Goal: Navigation & Orientation: Find specific page/section

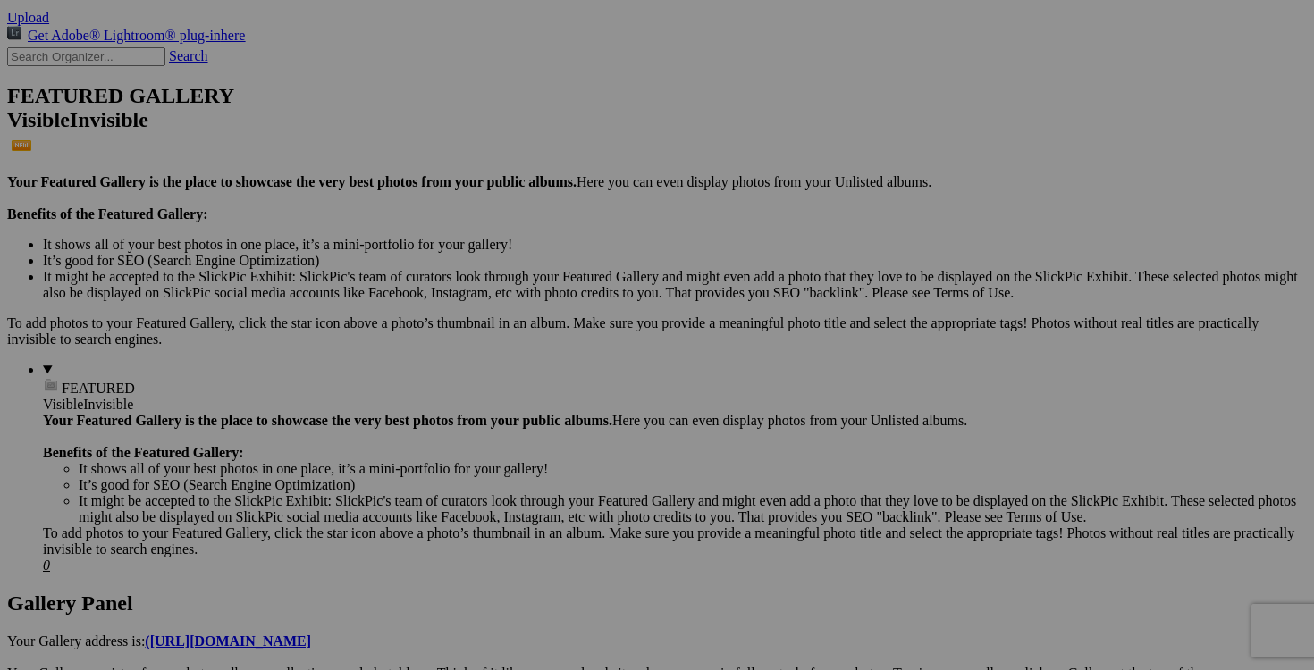
scroll to position [377, 0]
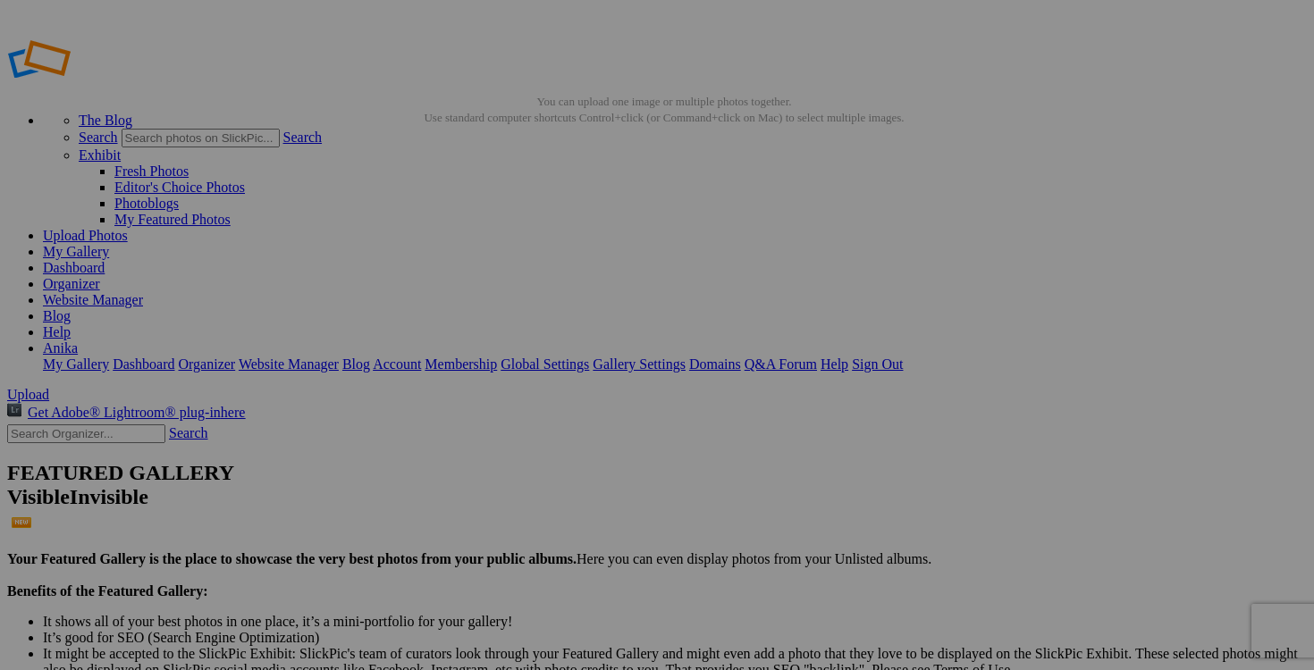
click at [105, 260] on link "Dashboard" at bounding box center [74, 267] width 62 height 15
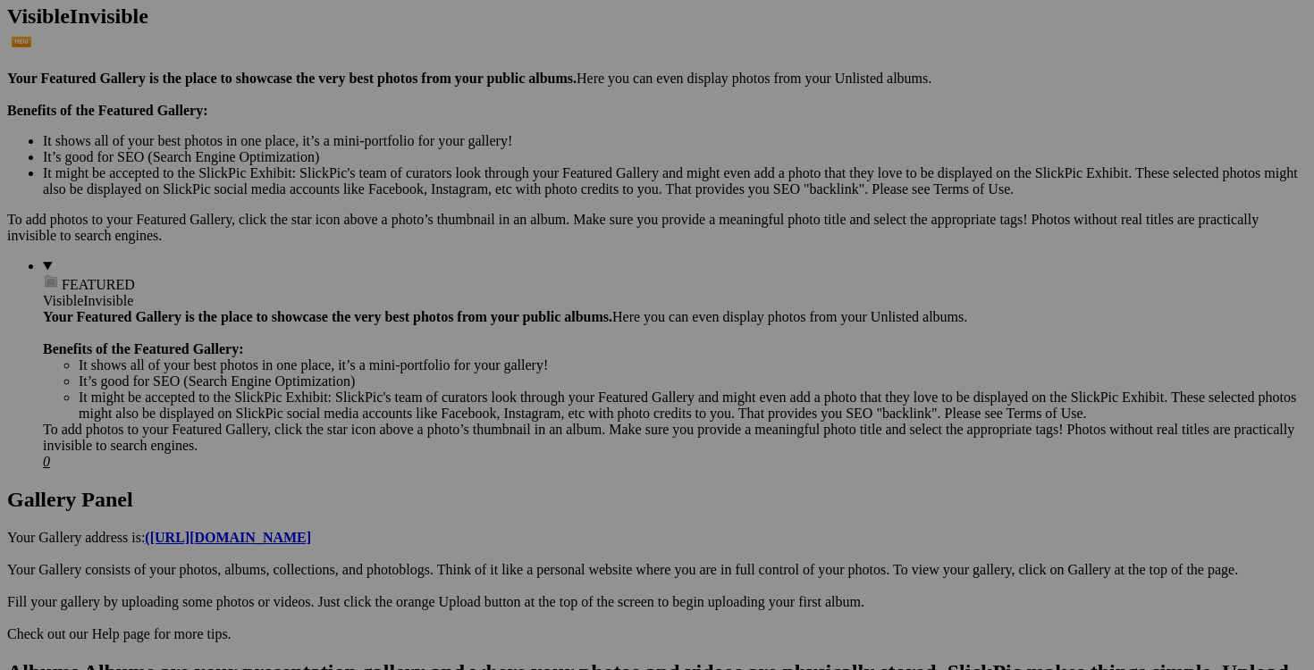
scroll to position [483, 0]
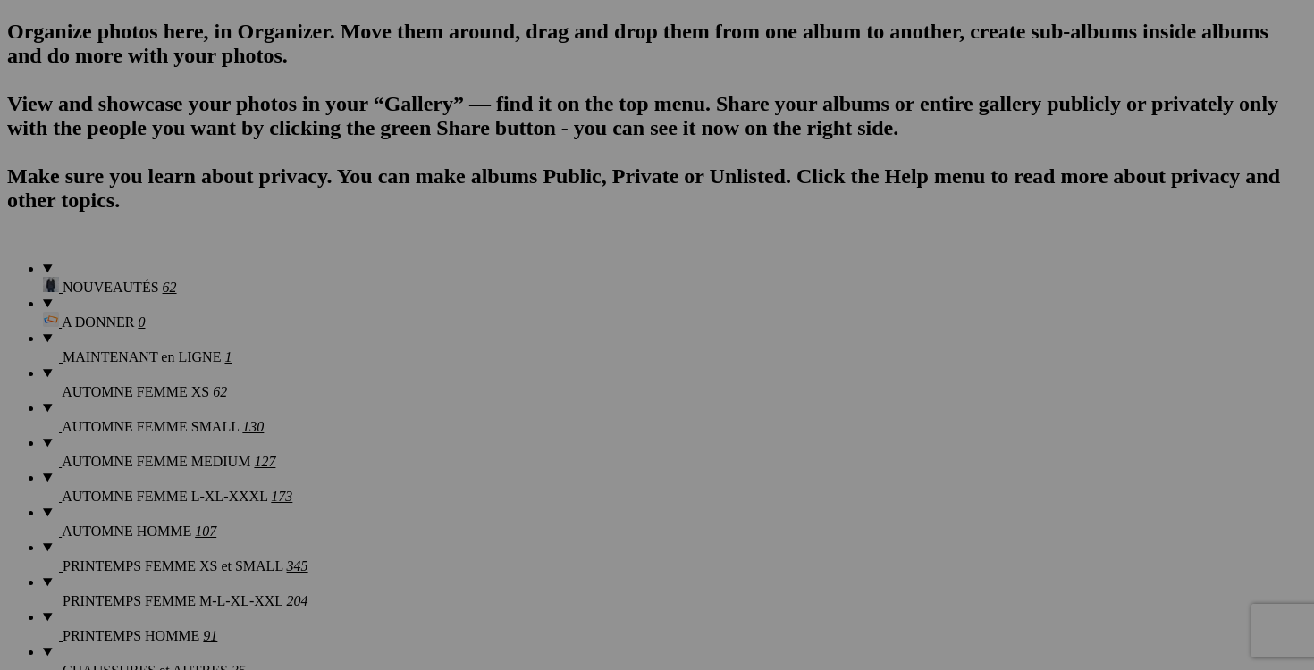
scroll to position [1260, 0]
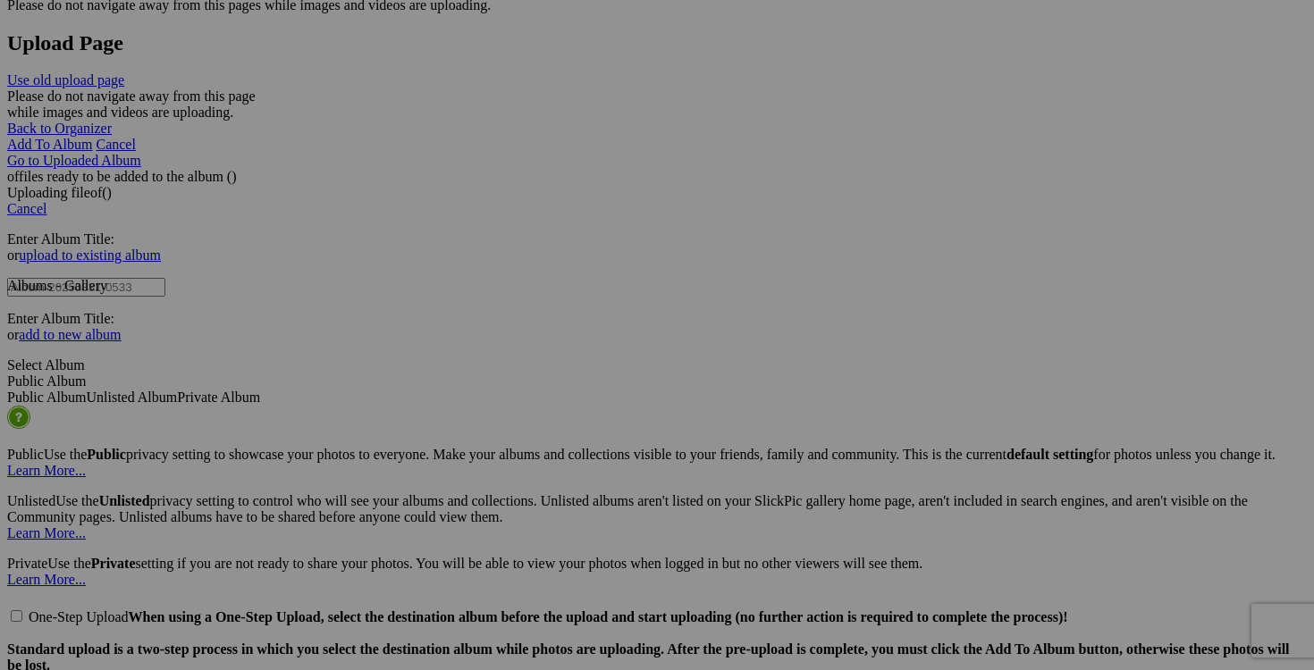
scroll to position [3688, 0]
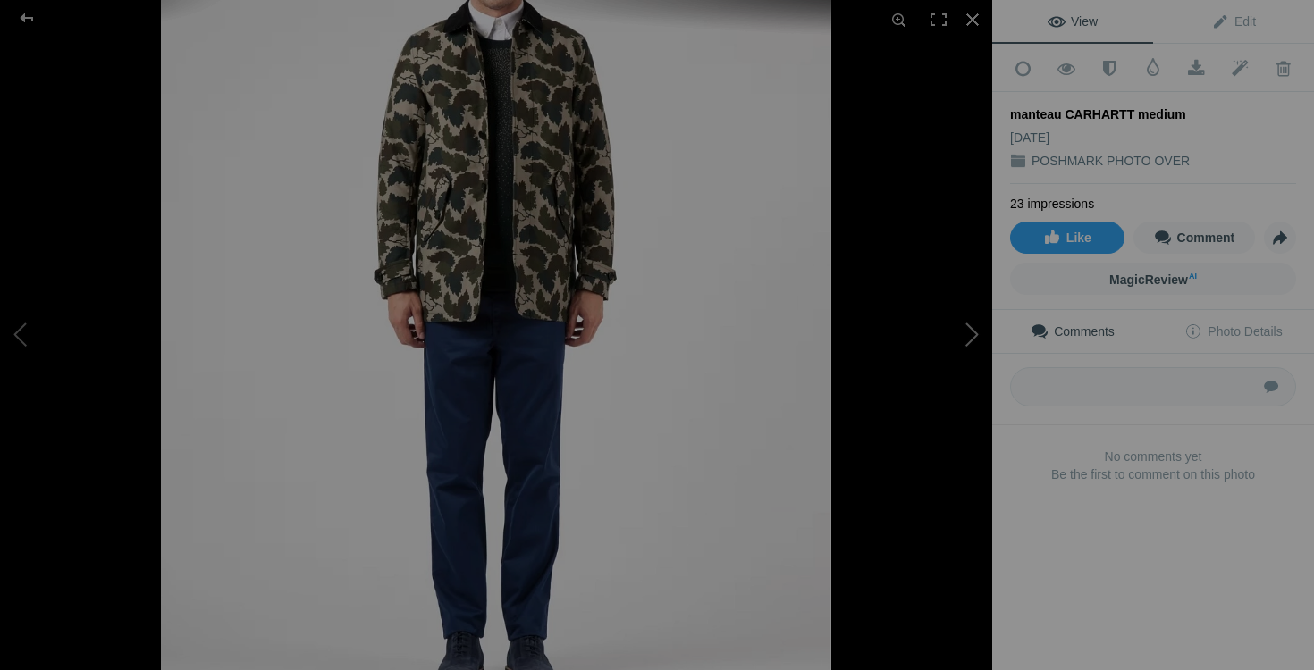
click at [956, 317] on button at bounding box center [925, 334] width 134 height 241
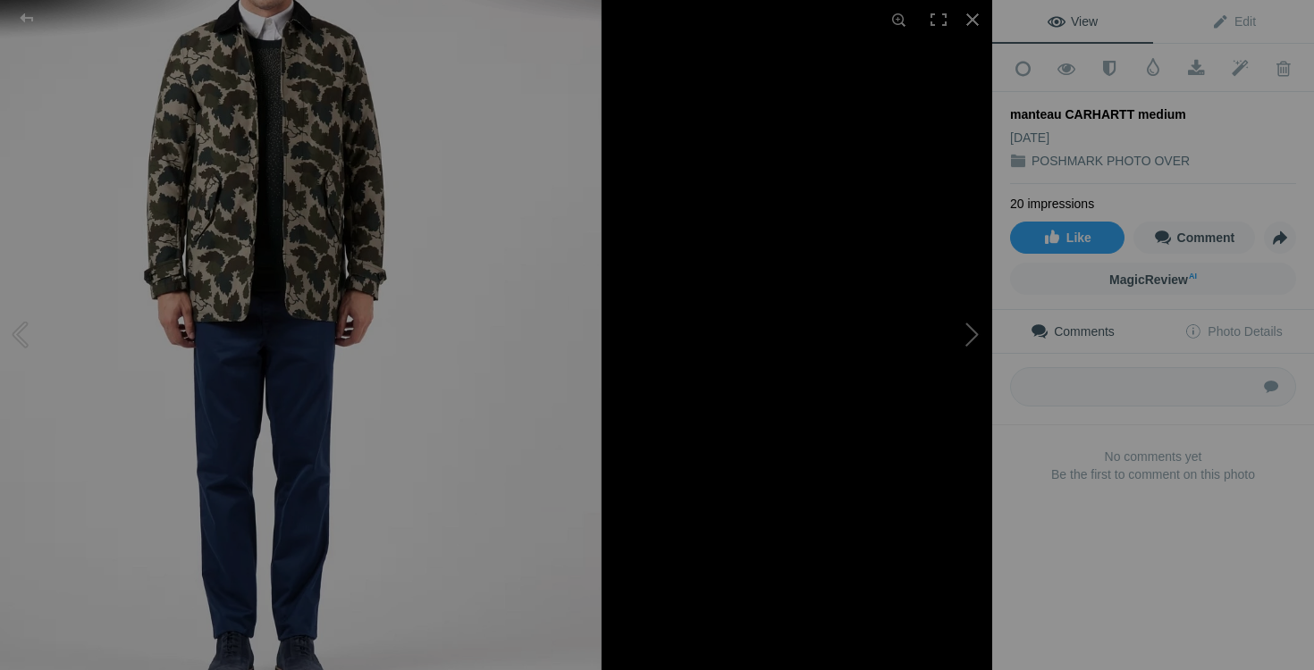
click at [927, 444] on button at bounding box center [925, 334] width 134 height 241
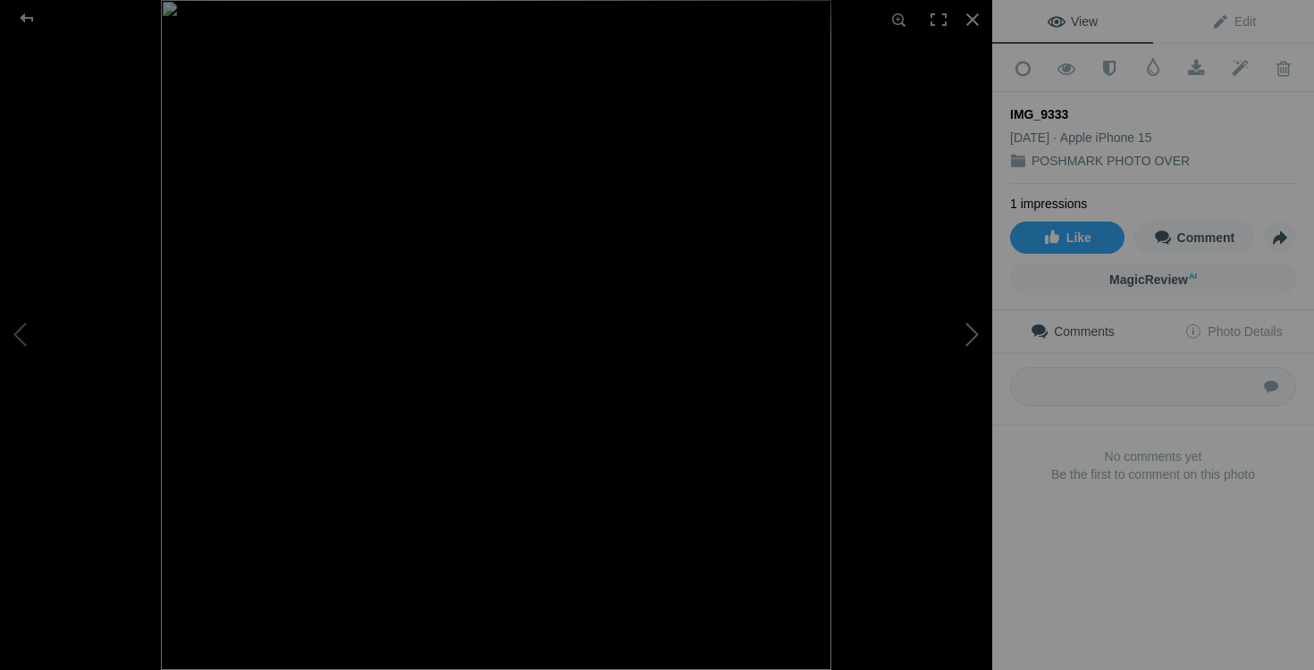
click at [946, 320] on button at bounding box center [925, 334] width 134 height 241
click at [958, 323] on button at bounding box center [925, 334] width 134 height 241
click at [960, 431] on button at bounding box center [925, 334] width 134 height 241
click at [913, 328] on button at bounding box center [925, 334] width 134 height 241
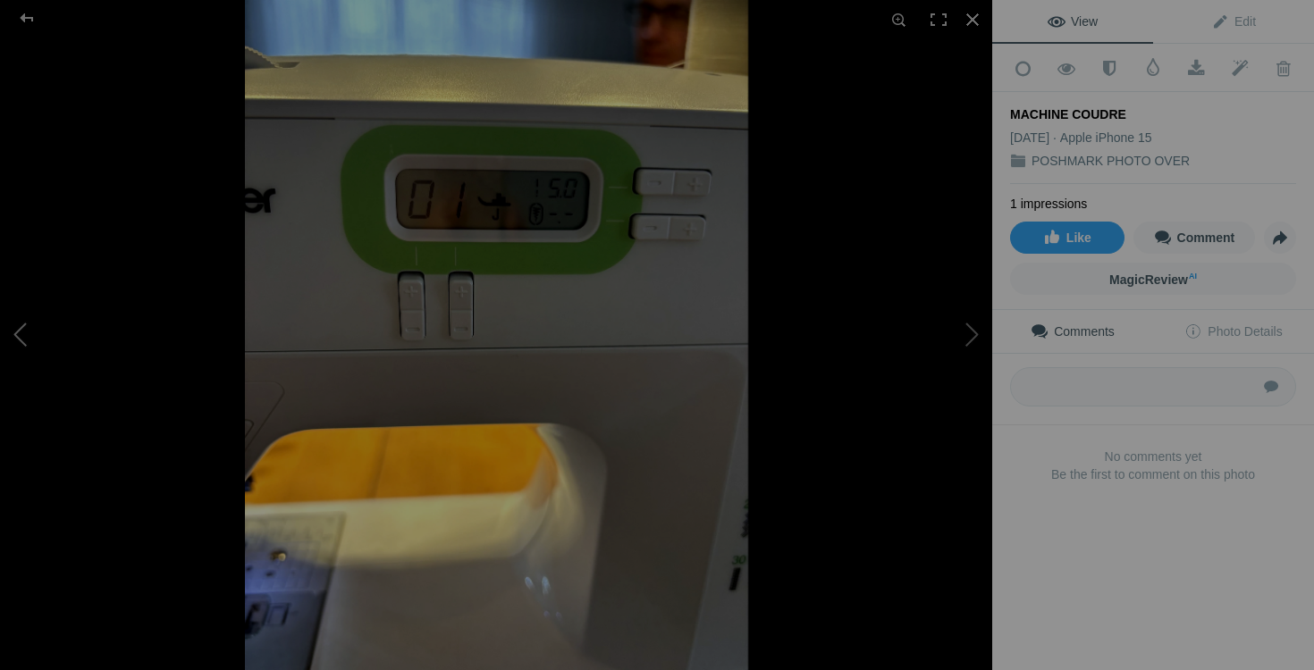
click at [27, 302] on button at bounding box center [67, 334] width 134 height 241
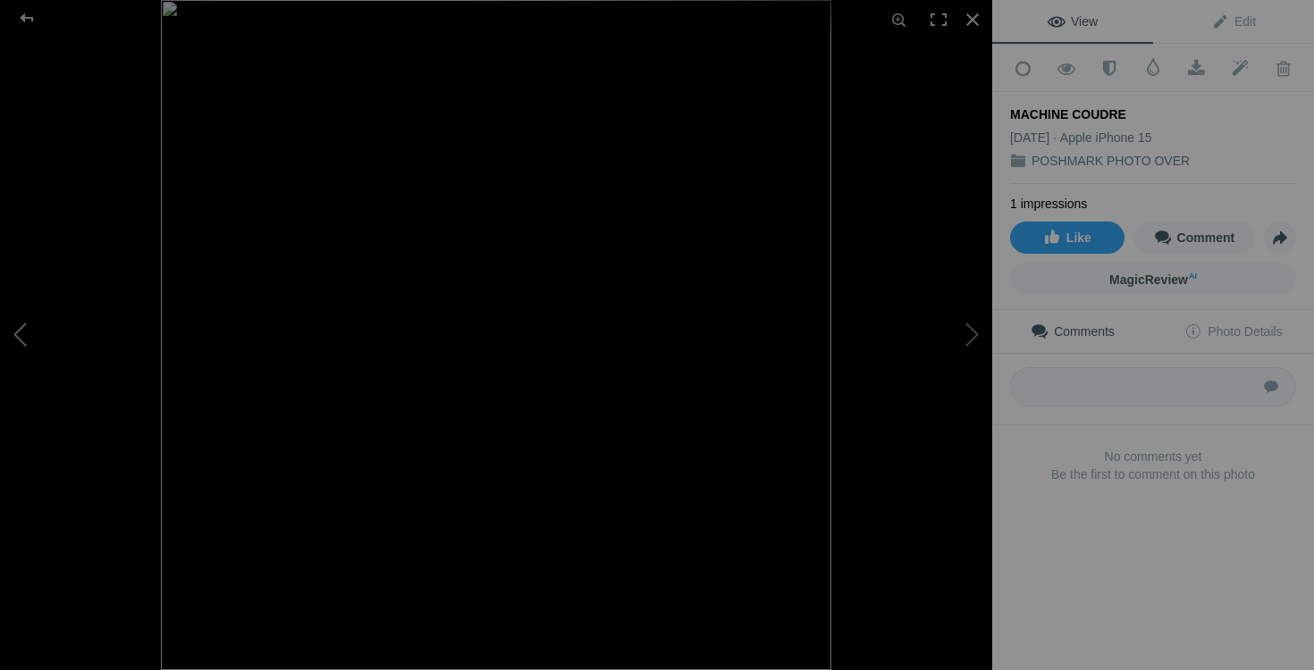
click at [27, 302] on button at bounding box center [67, 334] width 134 height 241
click at [970, 25] on div at bounding box center [972, 19] width 39 height 39
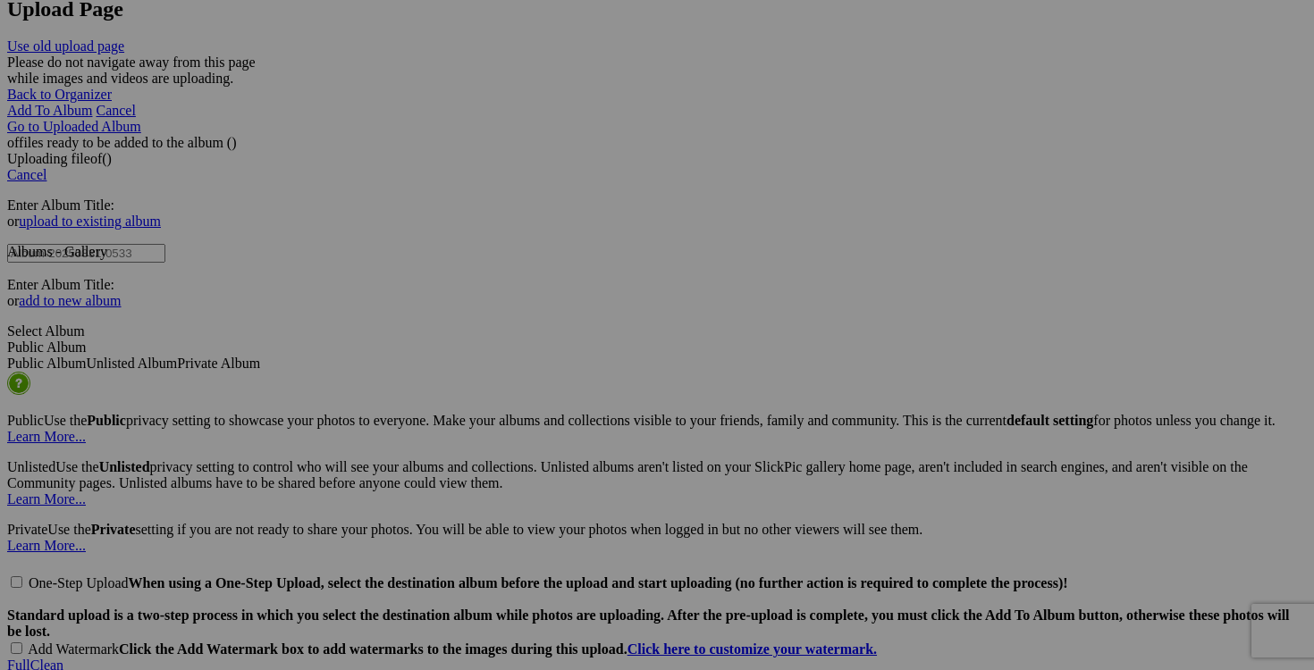
scroll to position [3656, 0]
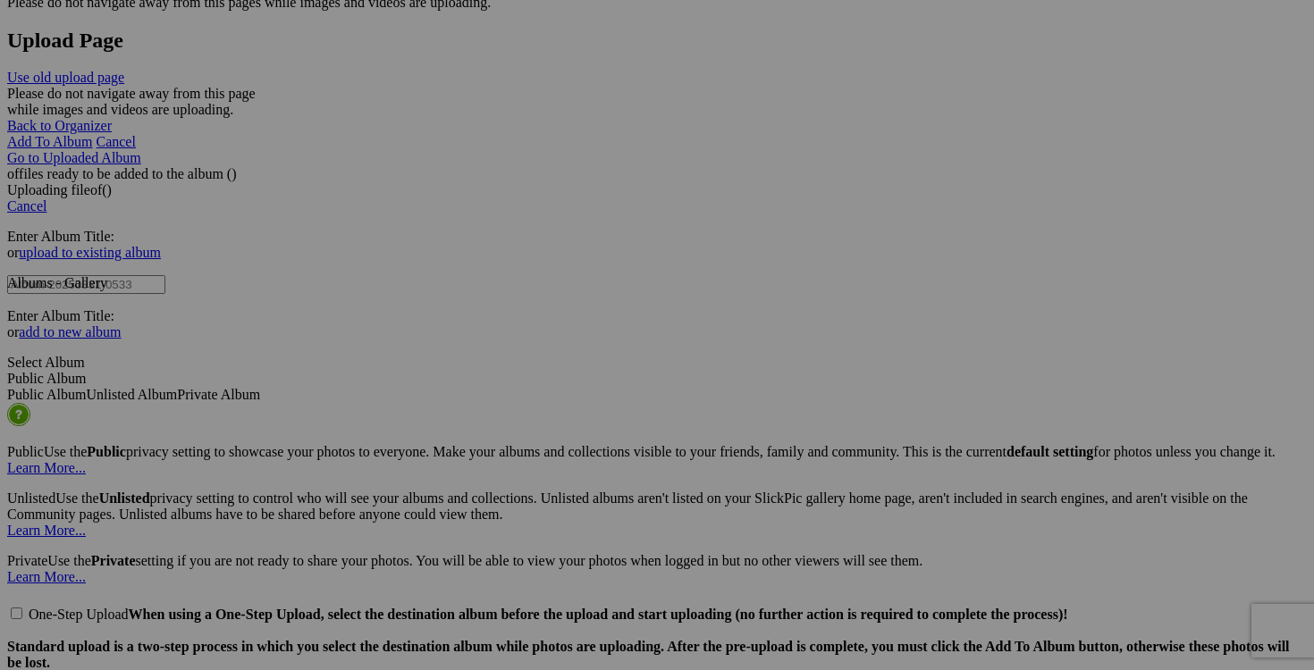
drag, startPoint x: 433, startPoint y: 346, endPoint x: 567, endPoint y: 346, distance: 133.2
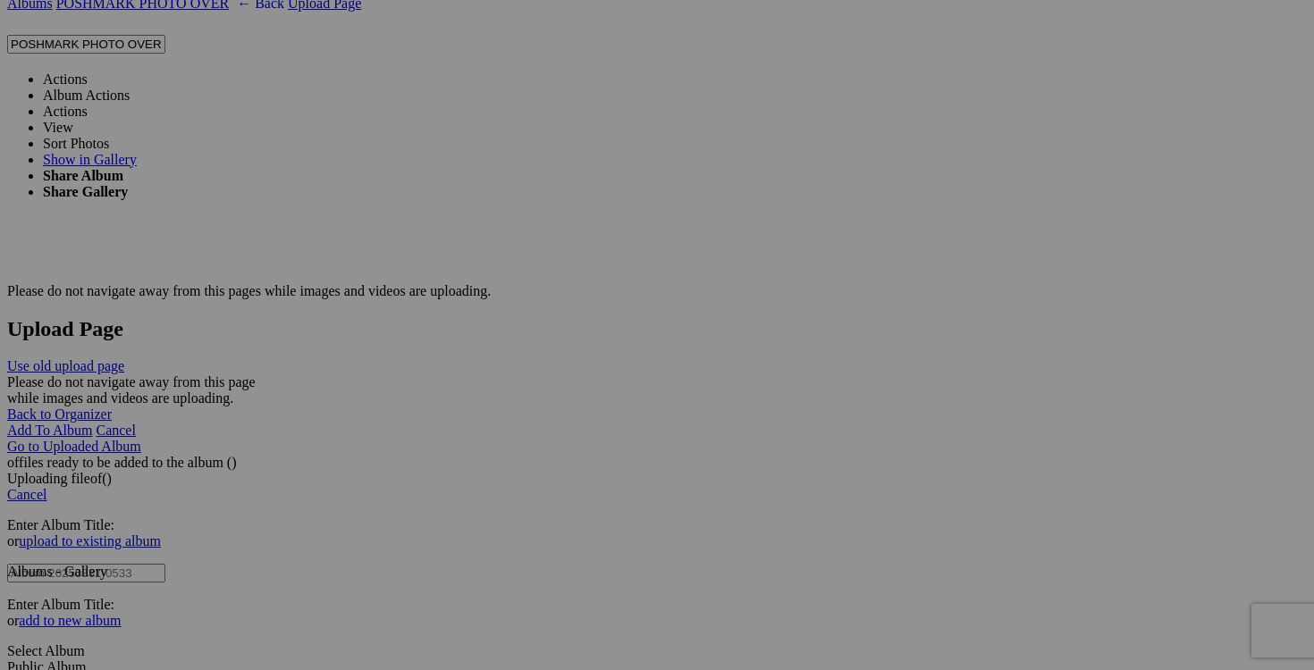
scroll to position [3323, 0]
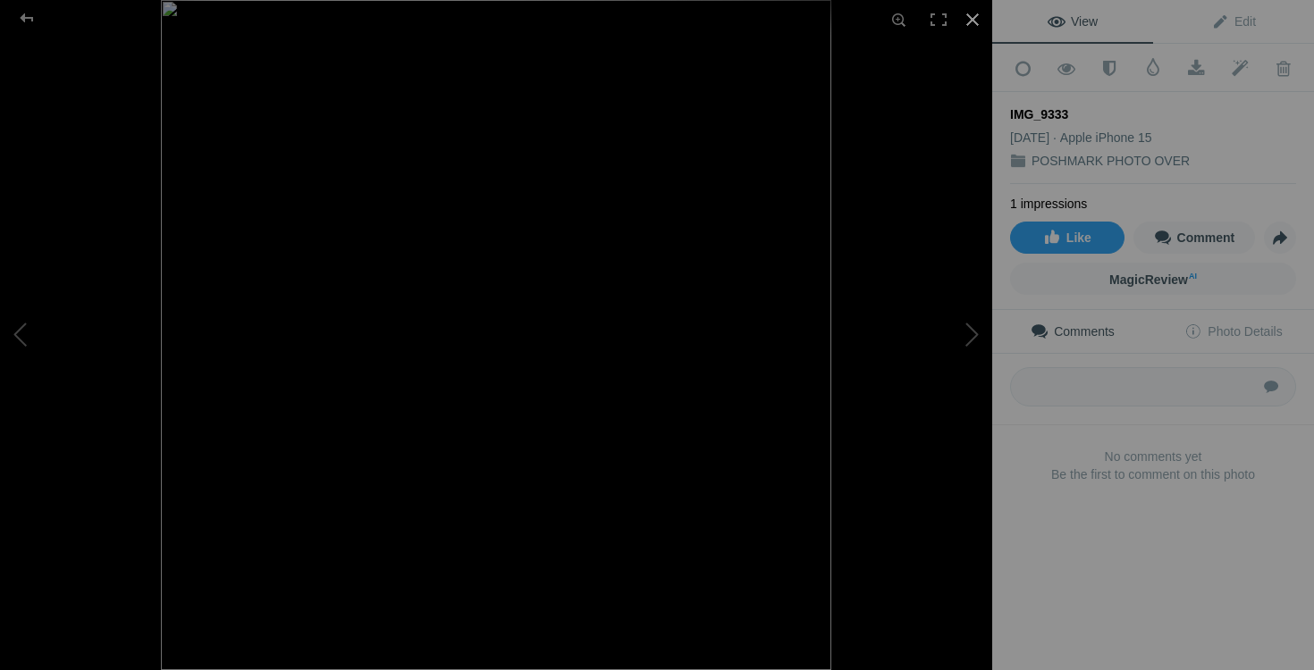
click at [969, 15] on div at bounding box center [972, 19] width 39 height 39
